Goal: Information Seeking & Learning: Learn about a topic

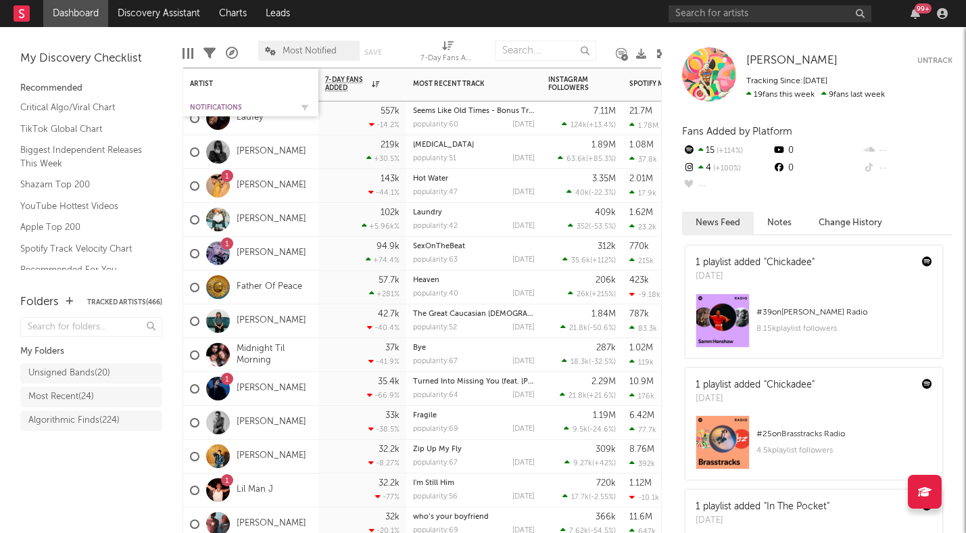
click at [225, 105] on div "Notifications" at bounding box center [240, 107] width 101 height 8
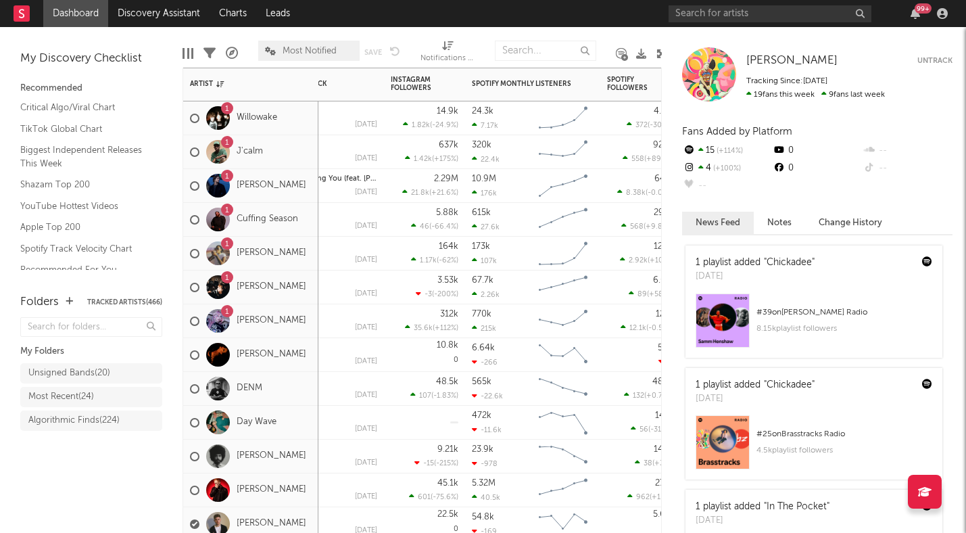
click at [310, 52] on span "Most Notified" at bounding box center [310, 51] width 54 height 9
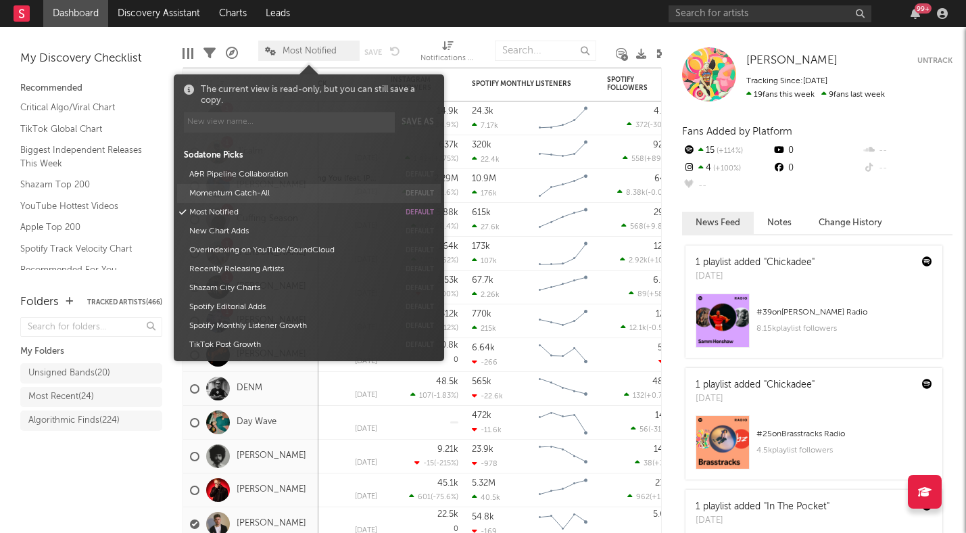
click at [267, 193] on button "Momentum Catch-All" at bounding box center [292, 193] width 214 height 19
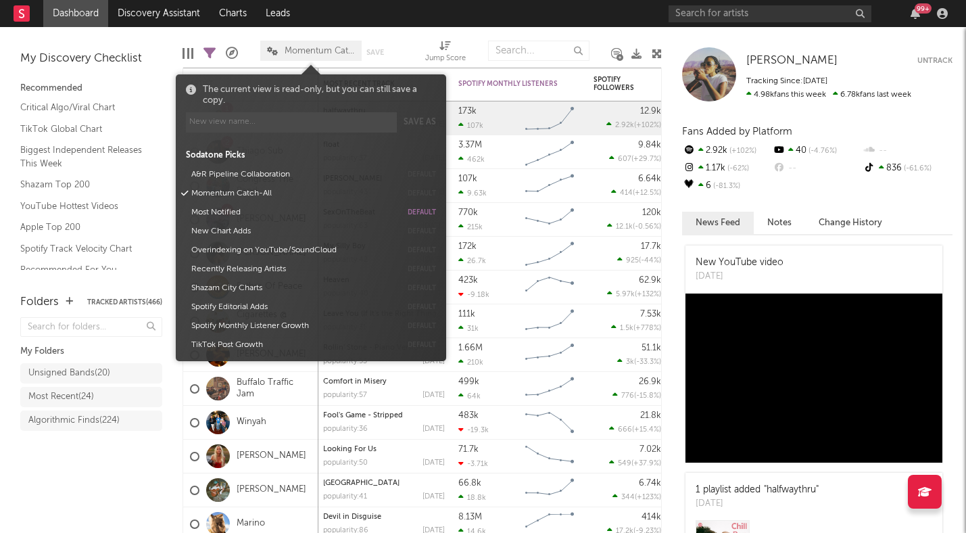
click at [134, 506] on div "Folders Tracked Artists ( 466 ) My Folders Unsigned Bands ( 20 ) Most Recent ( …" at bounding box center [91, 406] width 182 height 253
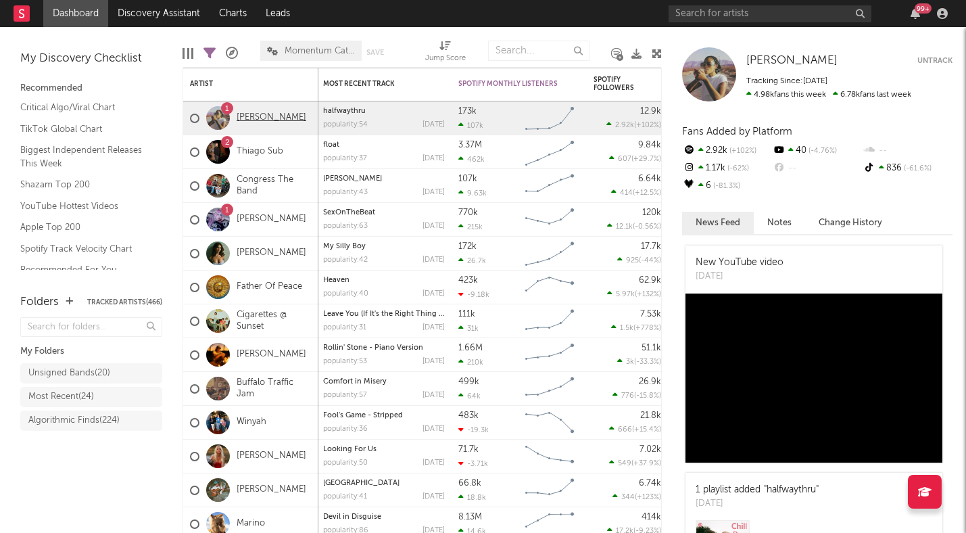
click at [276, 114] on link "[PERSON_NAME]" at bounding box center [272, 117] width 70 height 11
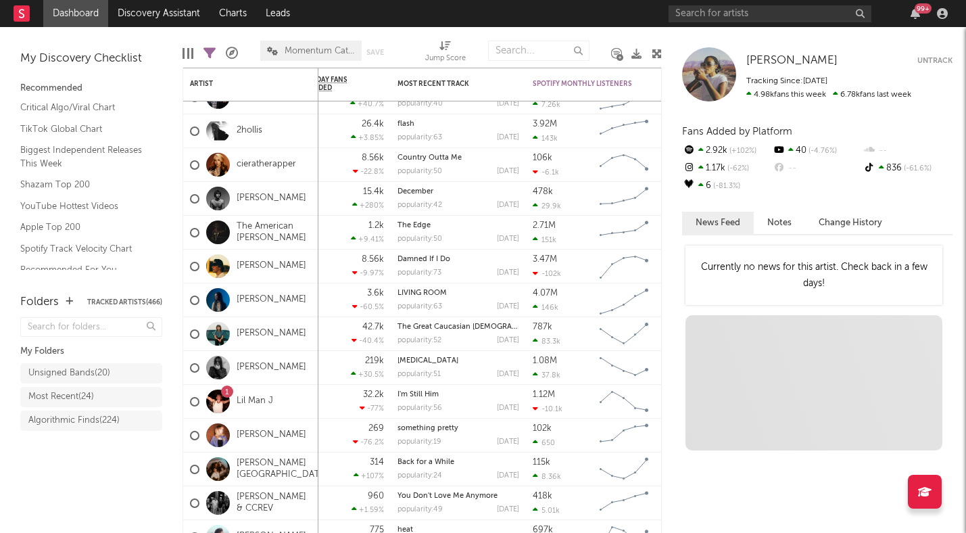
click at [256, 301] on link "maryjo" at bounding box center [272, 299] width 70 height 11
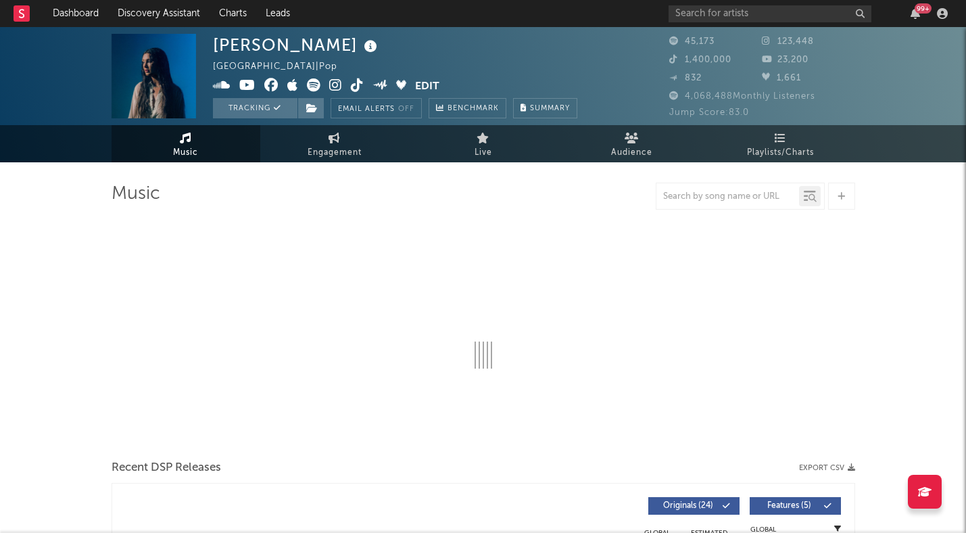
select select "6m"
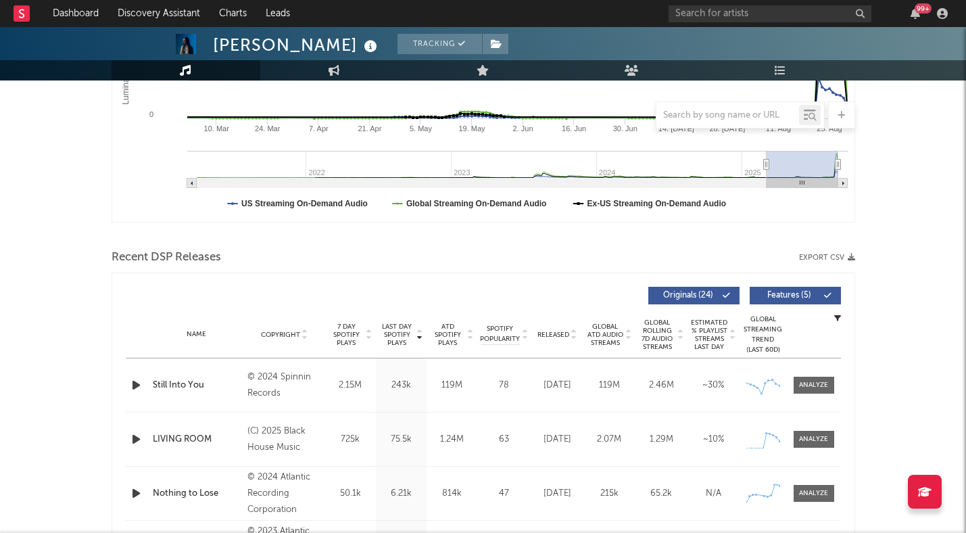
scroll to position [320, 0]
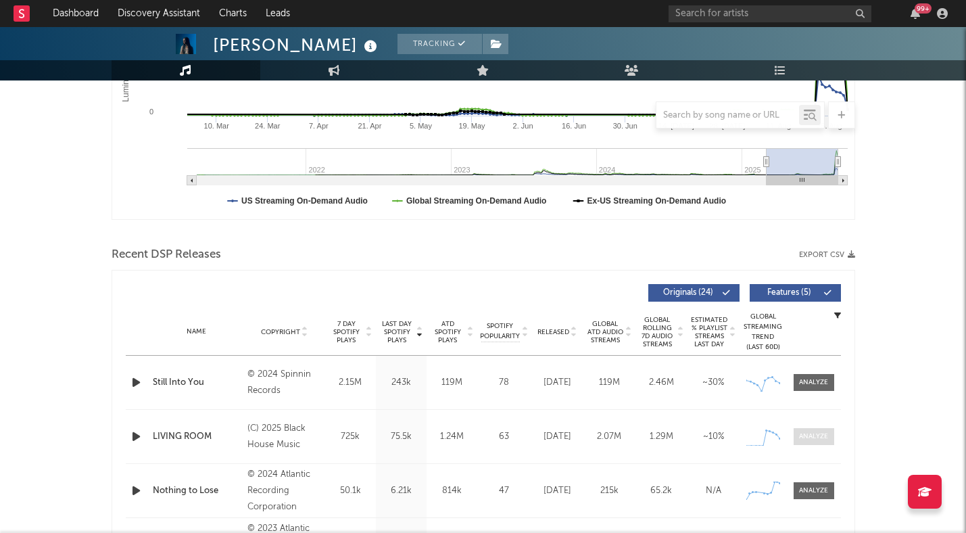
click at [804, 433] on div at bounding box center [813, 436] width 29 height 10
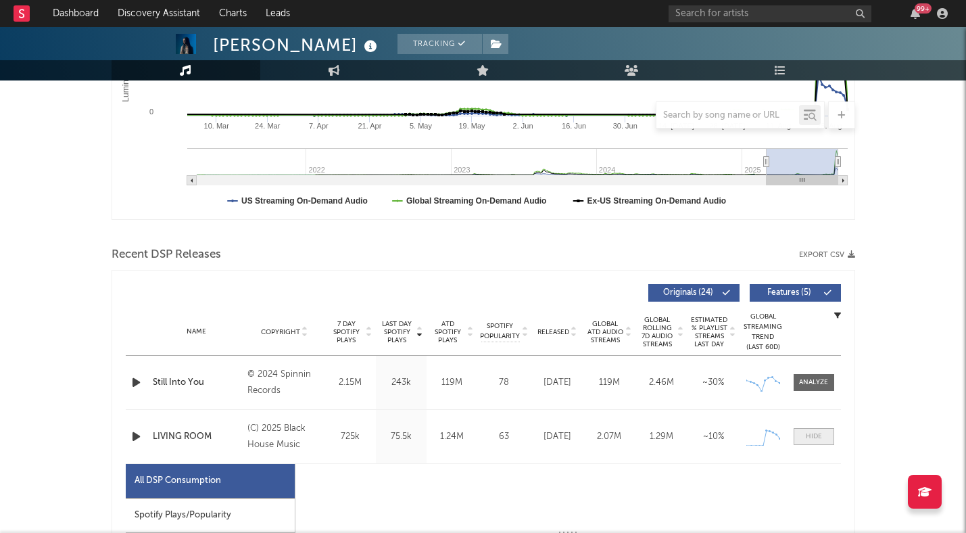
select select "1w"
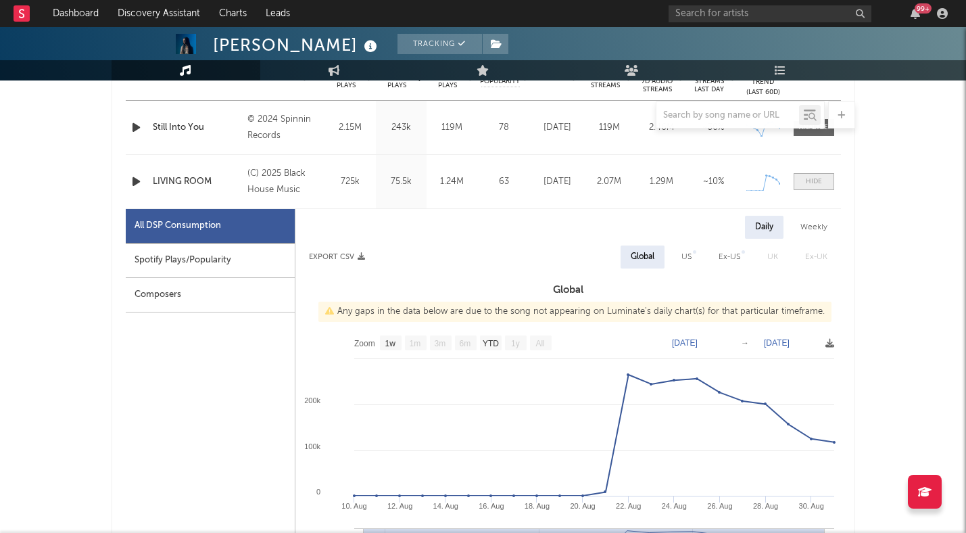
scroll to position [579, 0]
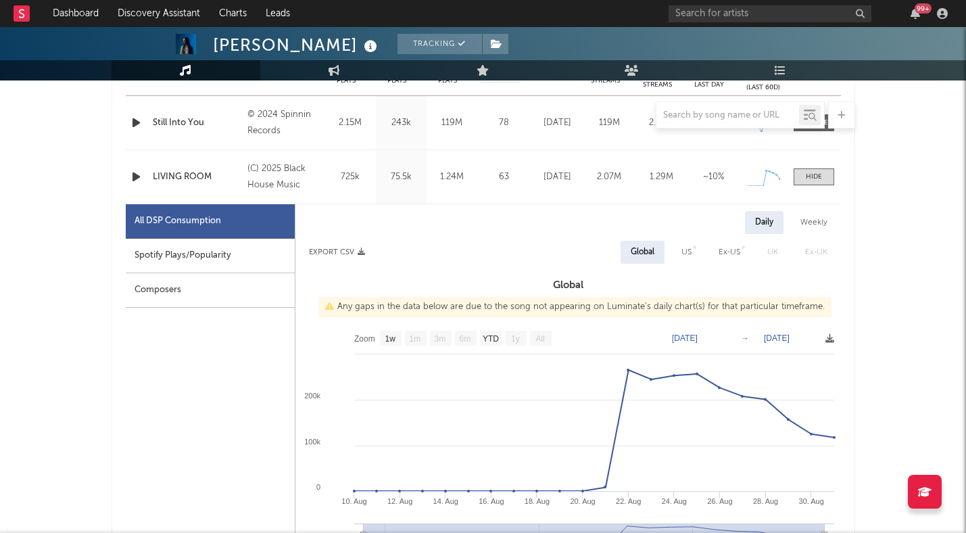
click at [244, 258] on div "Spotify Plays/Popularity" at bounding box center [210, 256] width 169 height 34
select select "1w"
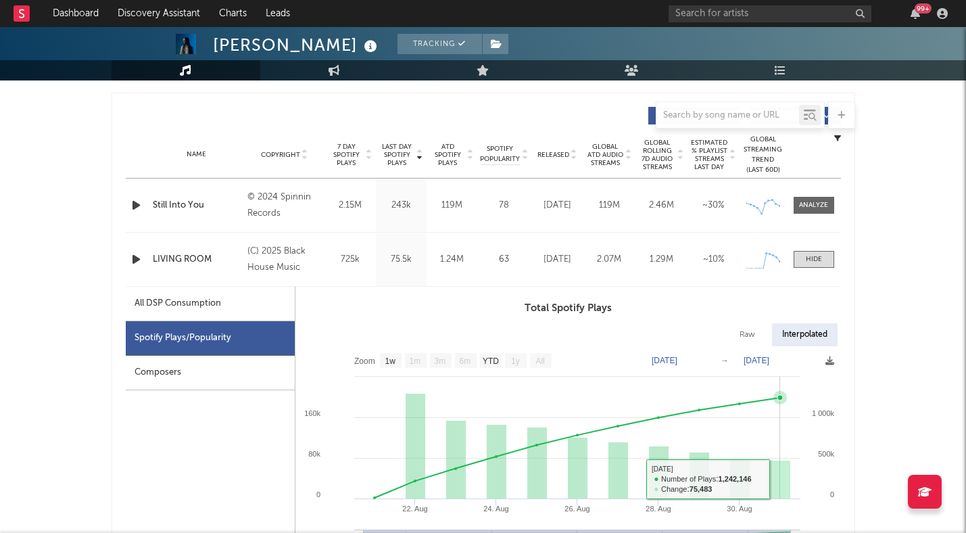
scroll to position [490, 0]
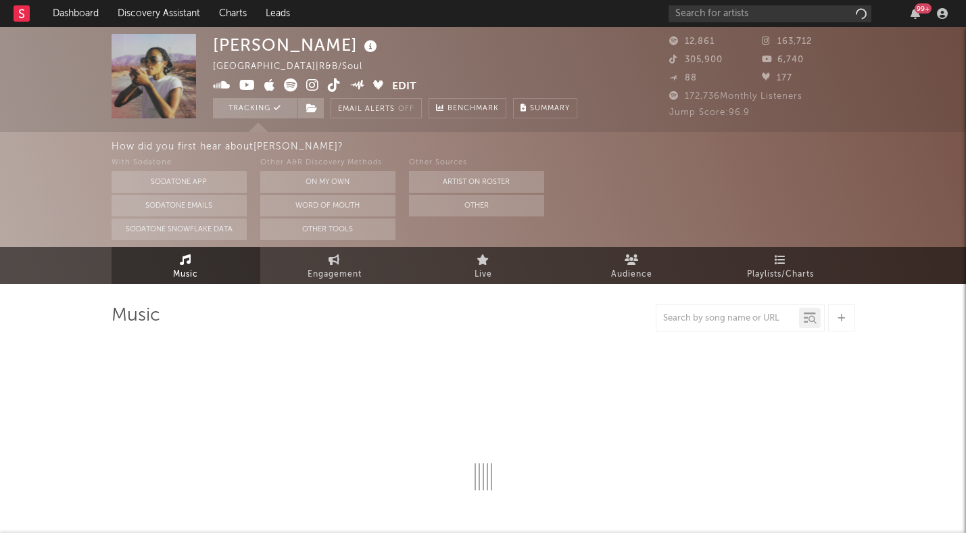
select select "6m"
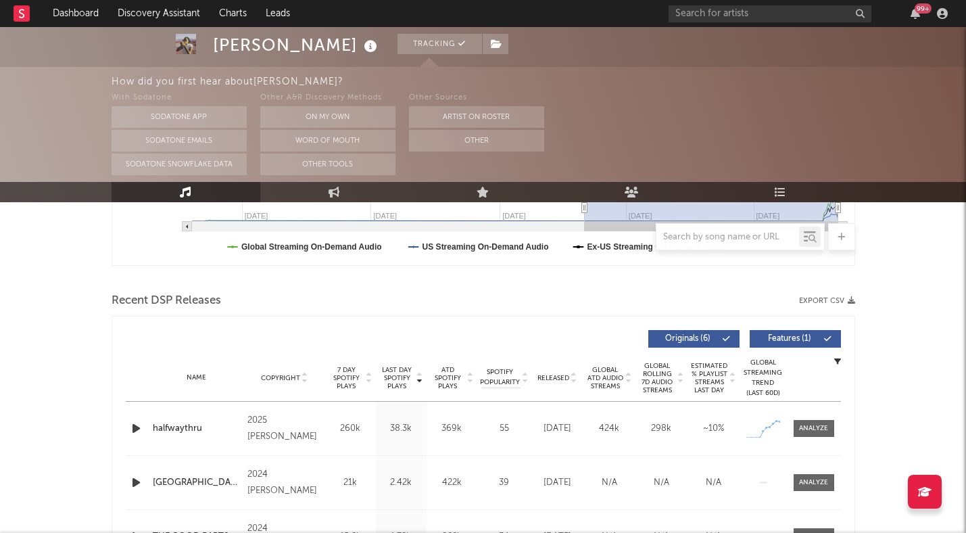
scroll to position [416, 0]
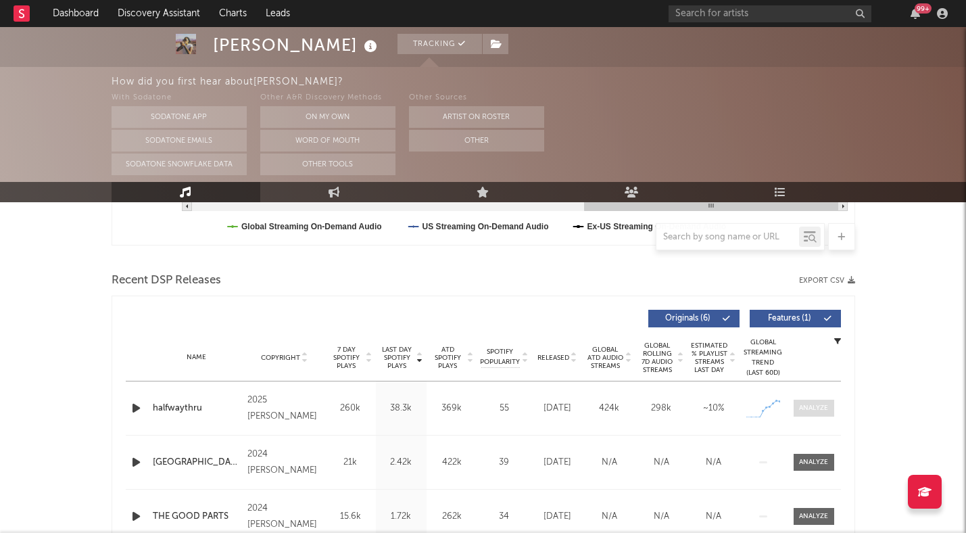
click at [810, 408] on div at bounding box center [813, 408] width 29 height 10
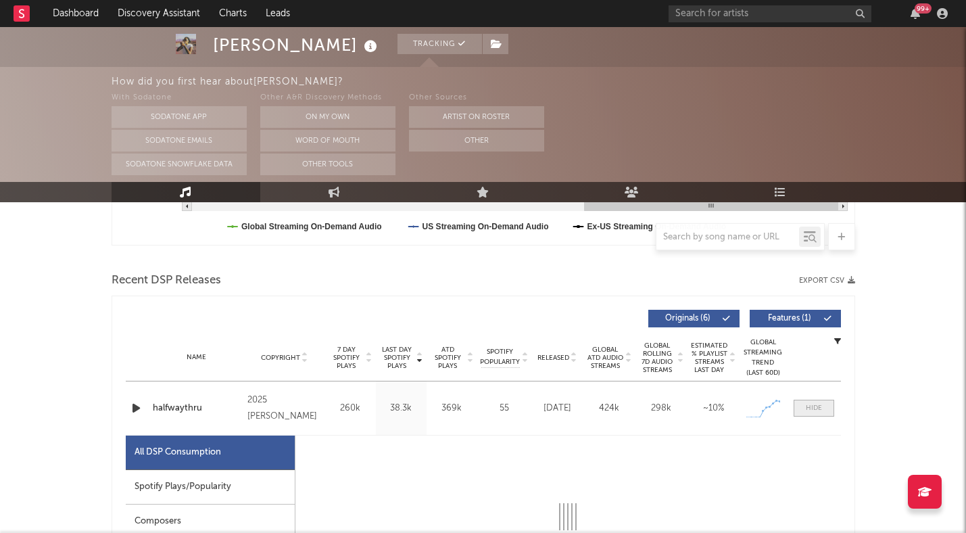
select select "1w"
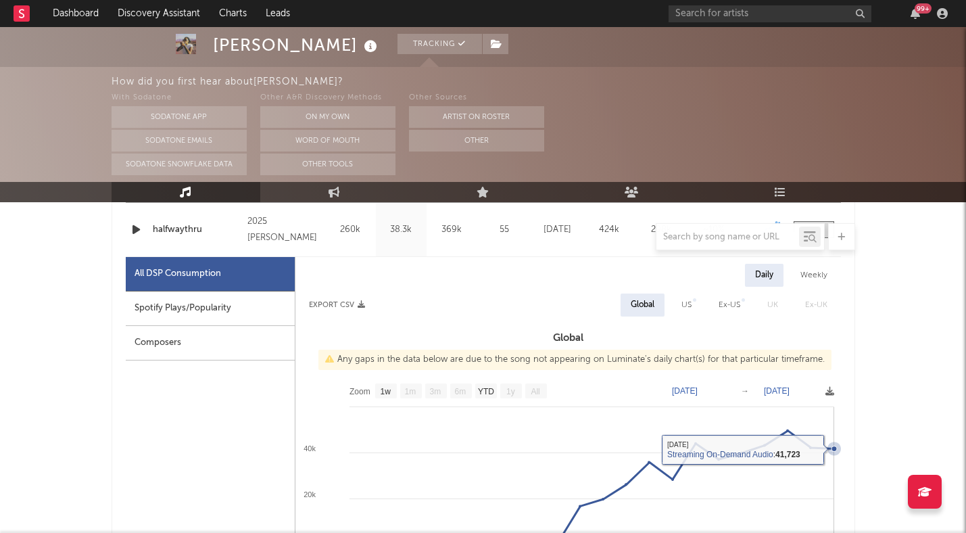
scroll to position [587, 0]
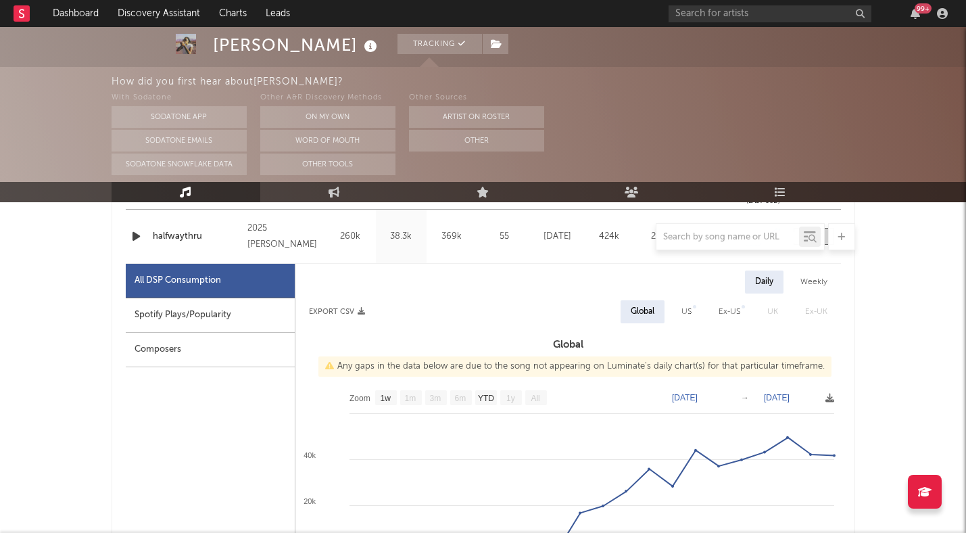
click at [228, 322] on div "Spotify Plays/Popularity" at bounding box center [210, 315] width 169 height 34
select select "1w"
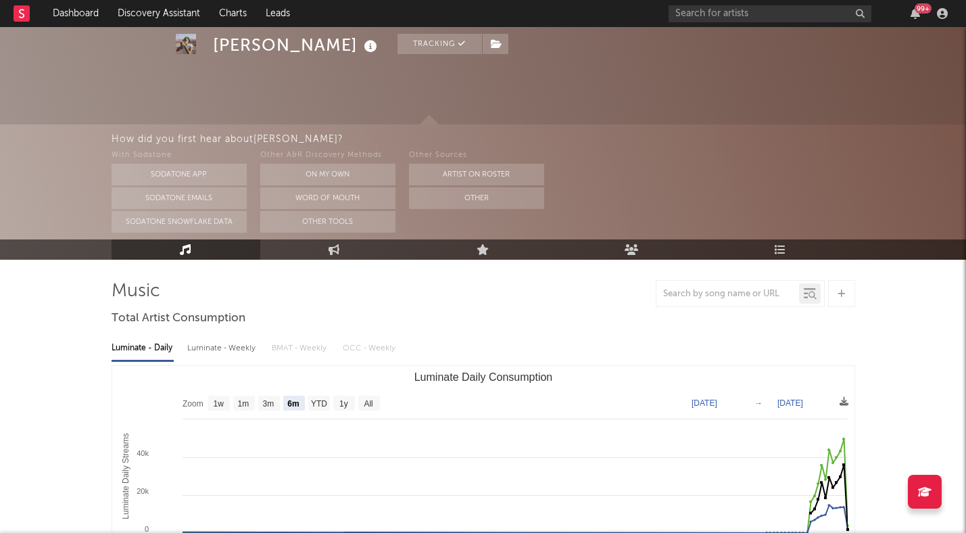
scroll to position [2, 0]
